Goal: Information Seeking & Learning: Find specific fact

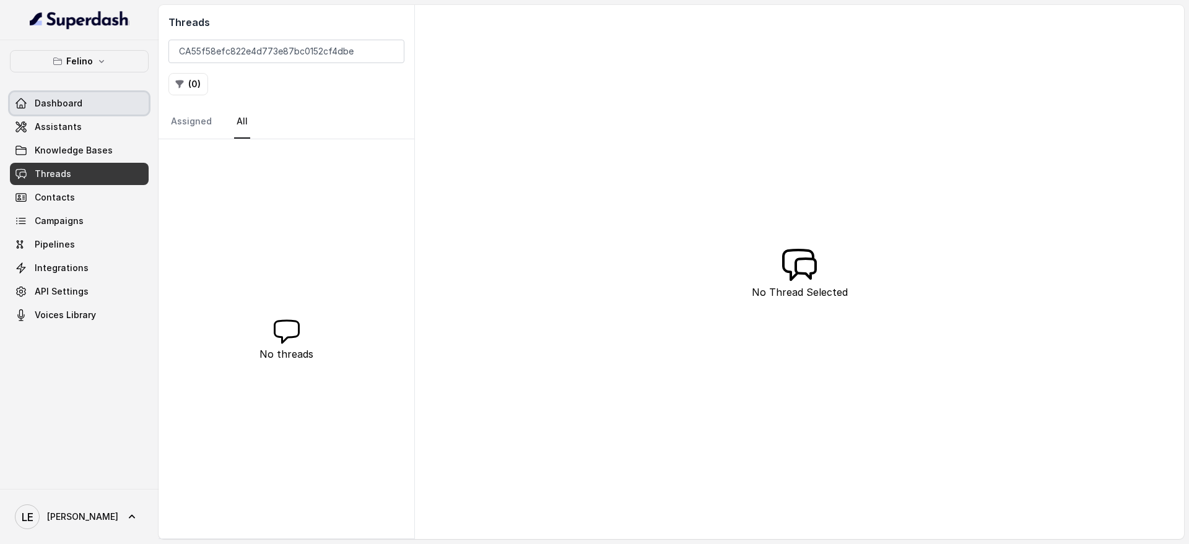
type input "CA55f58efc822e4d773e87bc0152cf4dbe"
click at [94, 40] on div "[PERSON_NAME] Dashboard Assistants Knowledge Bases Threads Contacts Campaigns P…" at bounding box center [79, 264] width 159 height 449
click at [97, 56] on icon "button" at bounding box center [102, 61] width 10 height 10
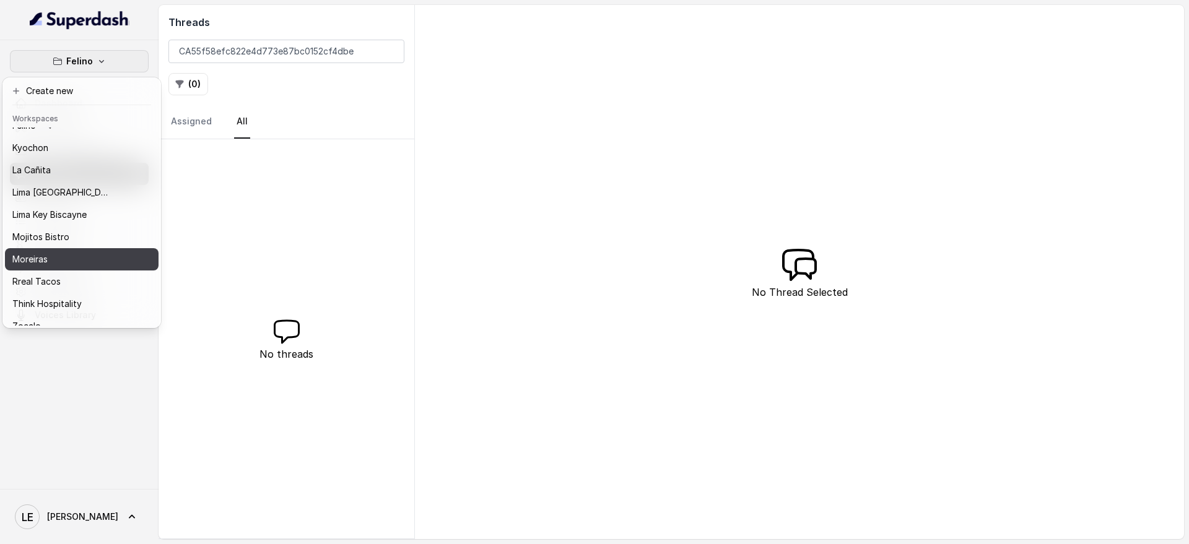
scroll to position [126, 0]
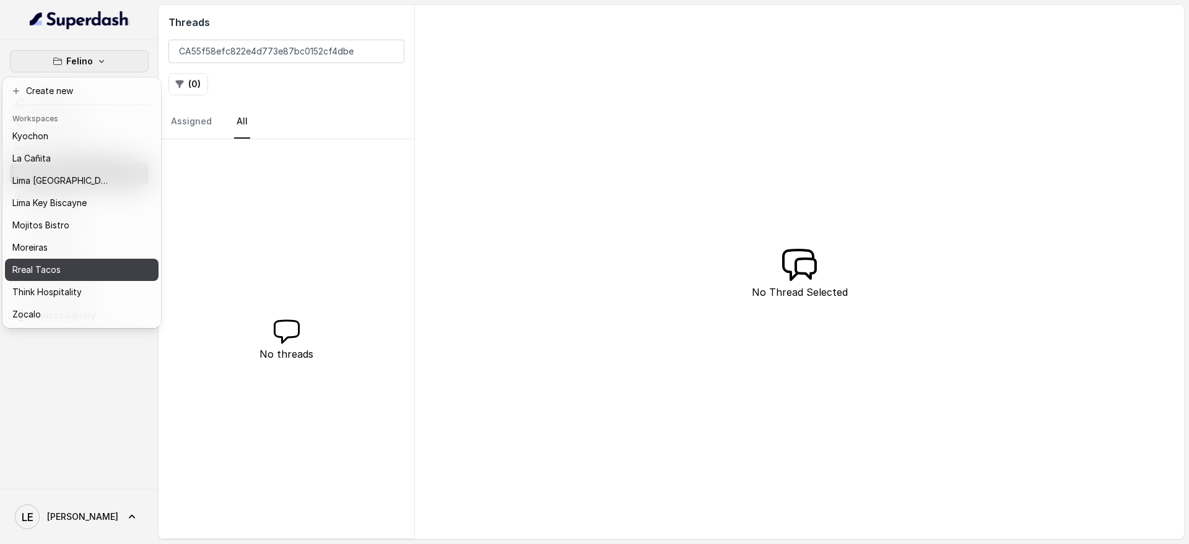
click at [94, 263] on div "Rreal Tacos" at bounding box center [61, 270] width 99 height 15
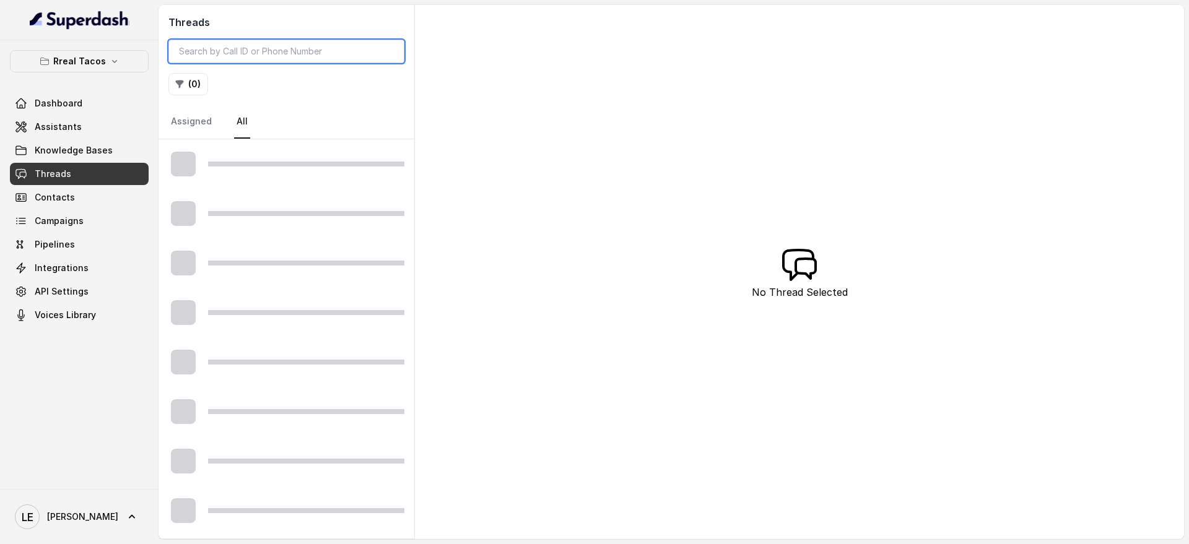
click at [295, 51] on input "search" at bounding box center [286, 52] width 236 height 24
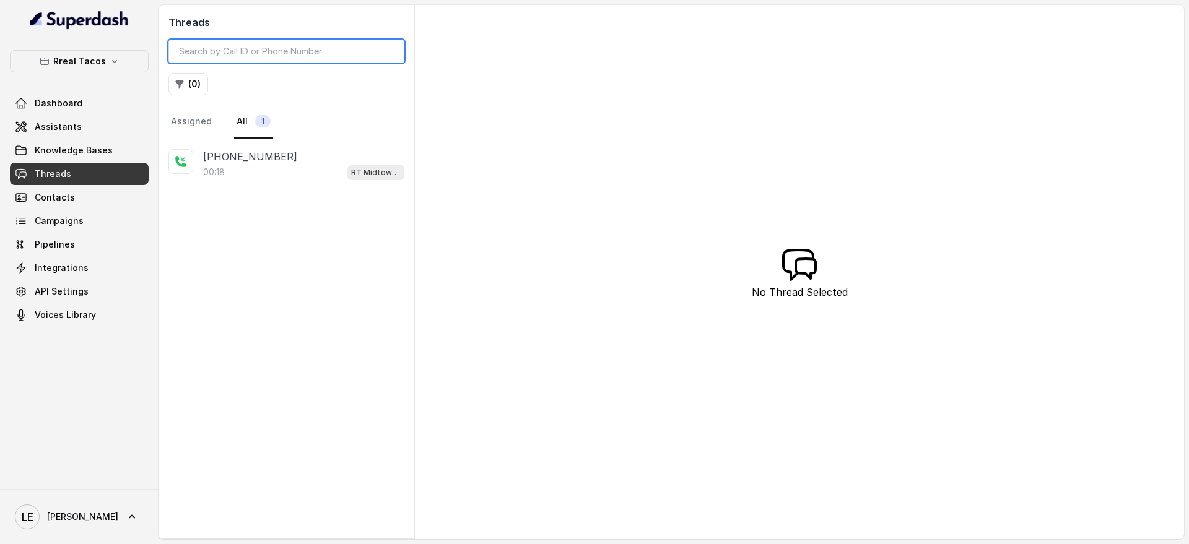
paste input "CA55f58efc822e4d773e87bc0152cf4dbe"
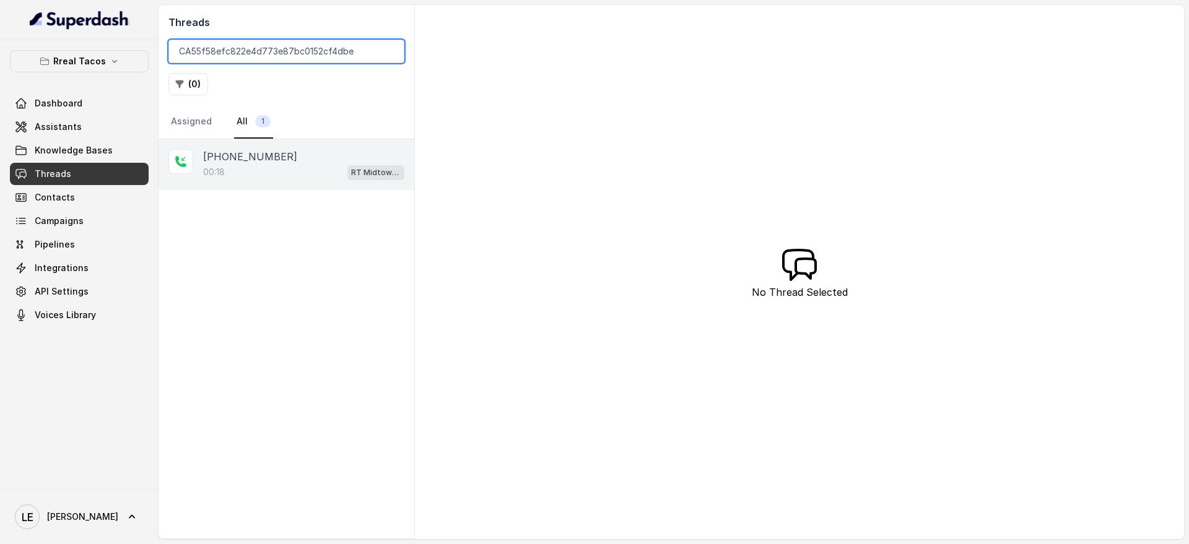
type input "CA55f58efc822e4d773e87bc0152cf4dbe"
click at [337, 161] on div "[PHONE_NUMBER]" at bounding box center [303, 156] width 201 height 15
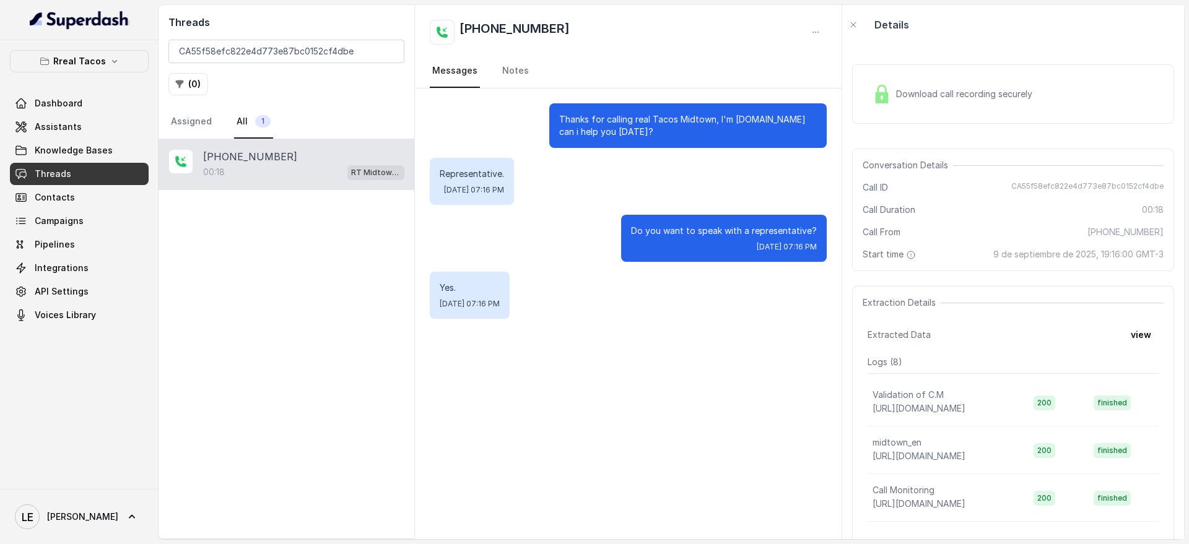
click at [981, 98] on span "Download call recording securely" at bounding box center [966, 94] width 141 height 12
